Goal: Information Seeking & Learning: Find specific fact

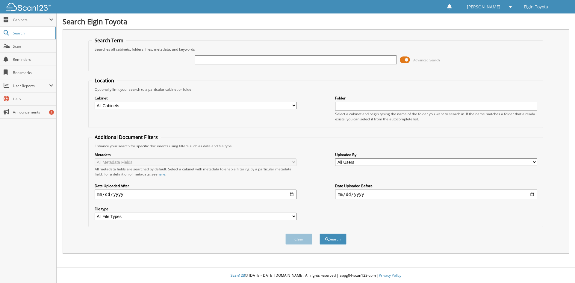
click at [205, 61] on input "text" at bounding box center [296, 59] width 202 height 9
type input "[US_VEHICLE_IDENTIFICATION_NUMBER]"
click at [320, 234] on button "Search" at bounding box center [333, 239] width 27 height 11
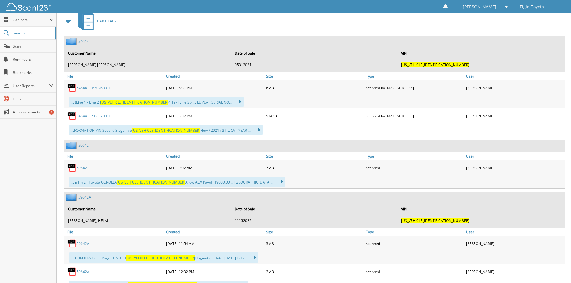
scroll to position [300, 0]
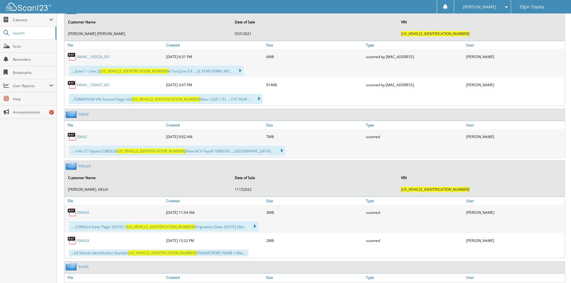
click at [86, 215] on link "59642A" at bounding box center [82, 212] width 13 height 5
